Goal: Transaction & Acquisition: Book appointment/travel/reservation

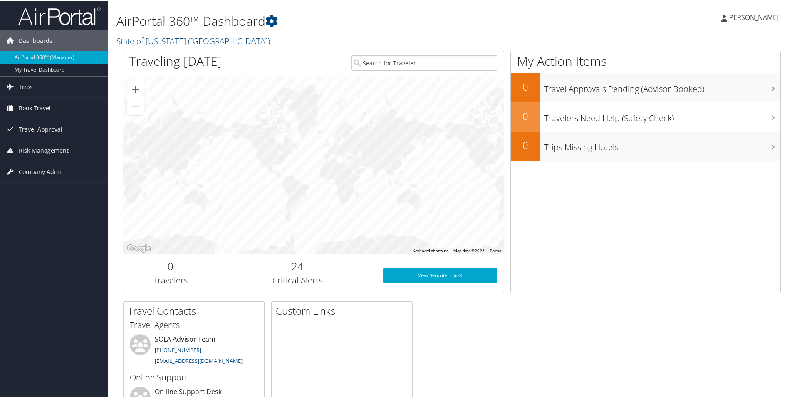
click at [51, 104] on link "Book Travel" at bounding box center [54, 107] width 108 height 21
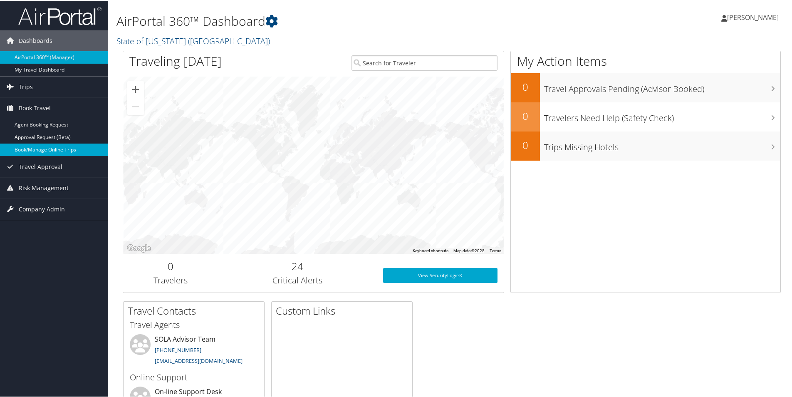
click at [54, 146] on link "Book/Manage Online Trips" at bounding box center [54, 149] width 108 height 12
